Goal: Navigation & Orientation: Find specific page/section

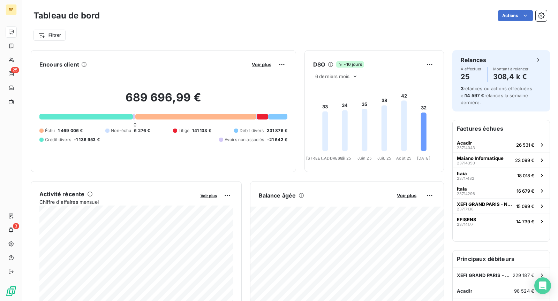
click at [50, 13] on h3 "Tableau de bord" at bounding box center [66, 15] width 66 height 13
